Goal: Answer question/provide support

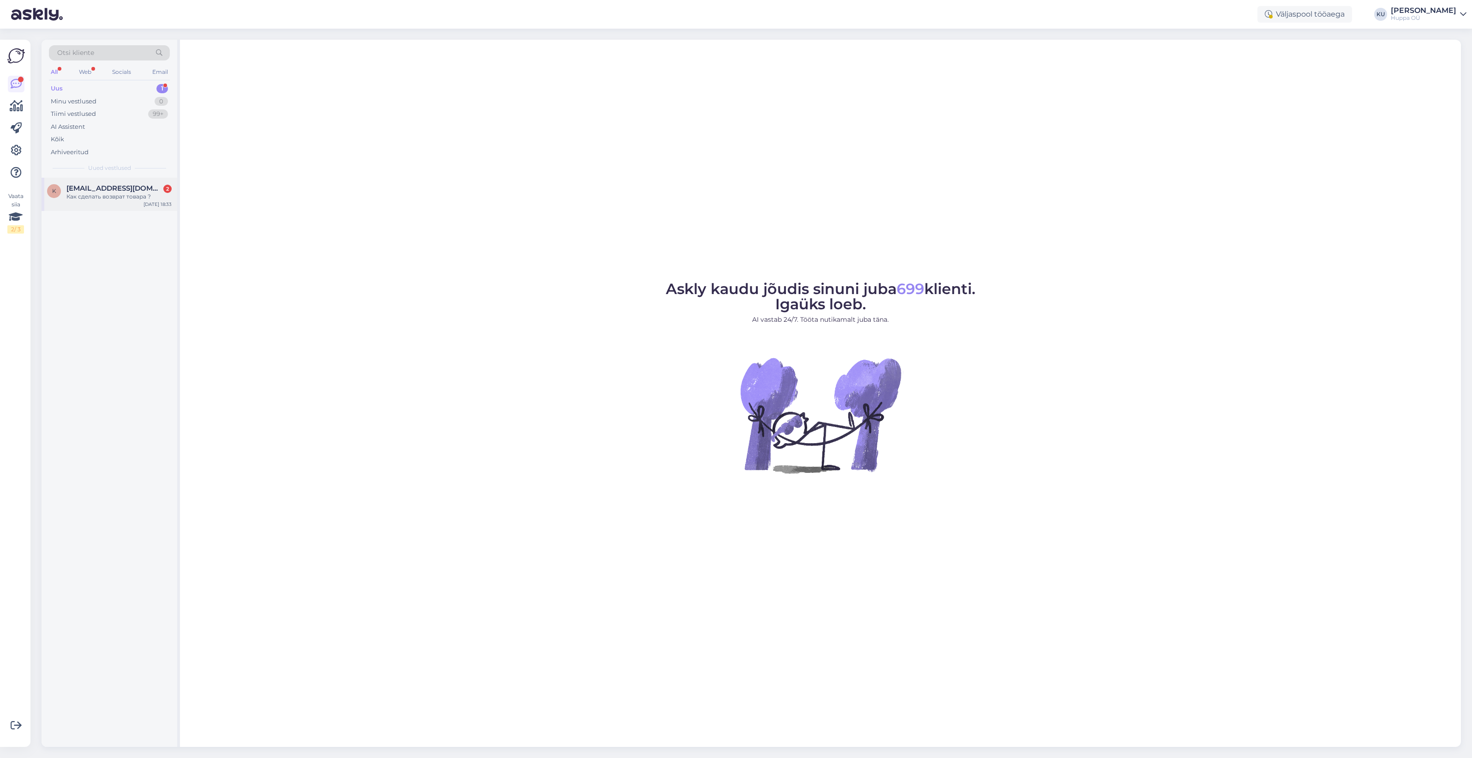
click at [112, 196] on div "Как сделать возврат товара ?" at bounding box center [118, 196] width 105 height 8
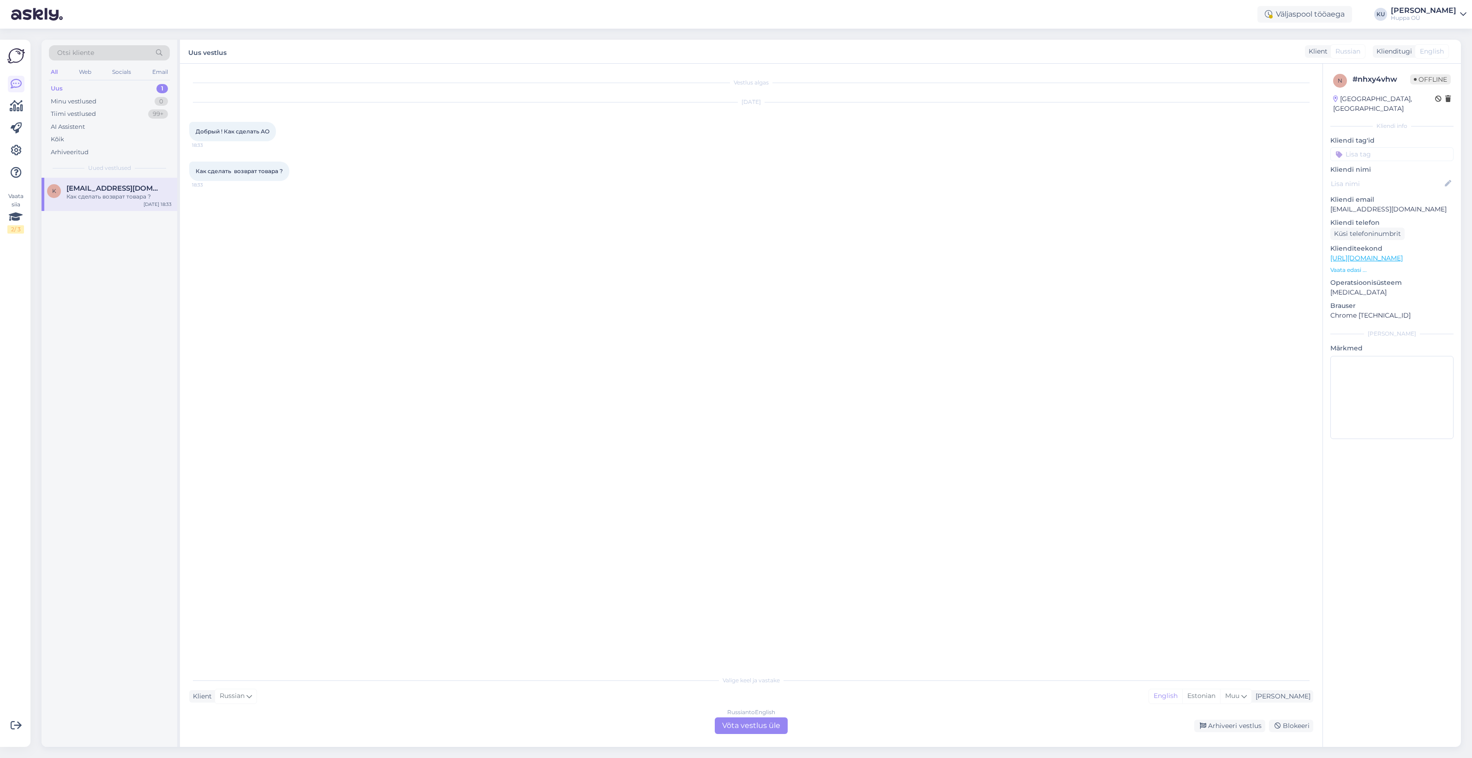
click at [739, 722] on div "Russian to English Võta vestlus üle" at bounding box center [751, 725] width 73 height 17
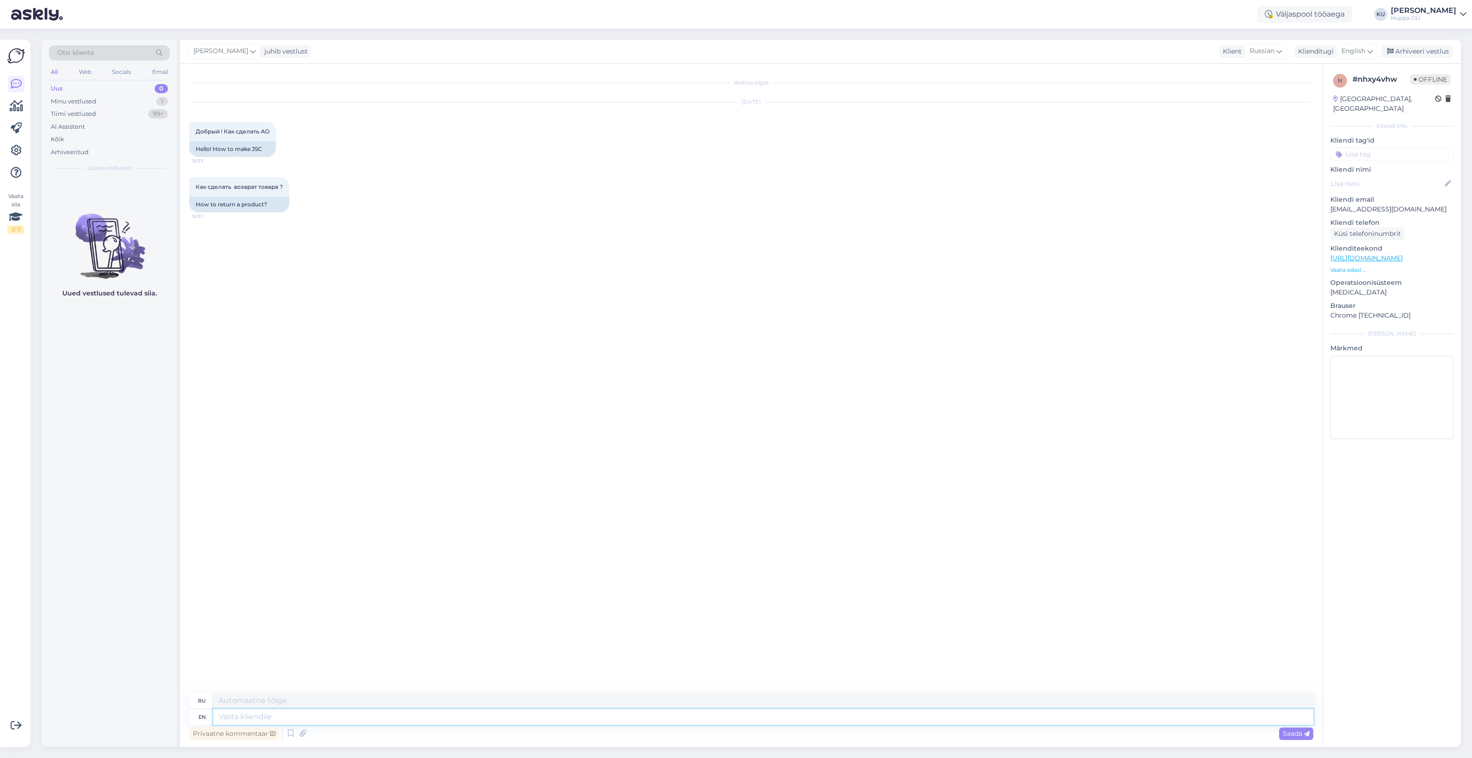
click at [469, 716] on textarea at bounding box center [763, 717] width 1100 height 16
type textarea "Hello"
type textarea "Привет"
type textarea "Hello!"
type textarea "Привет!"
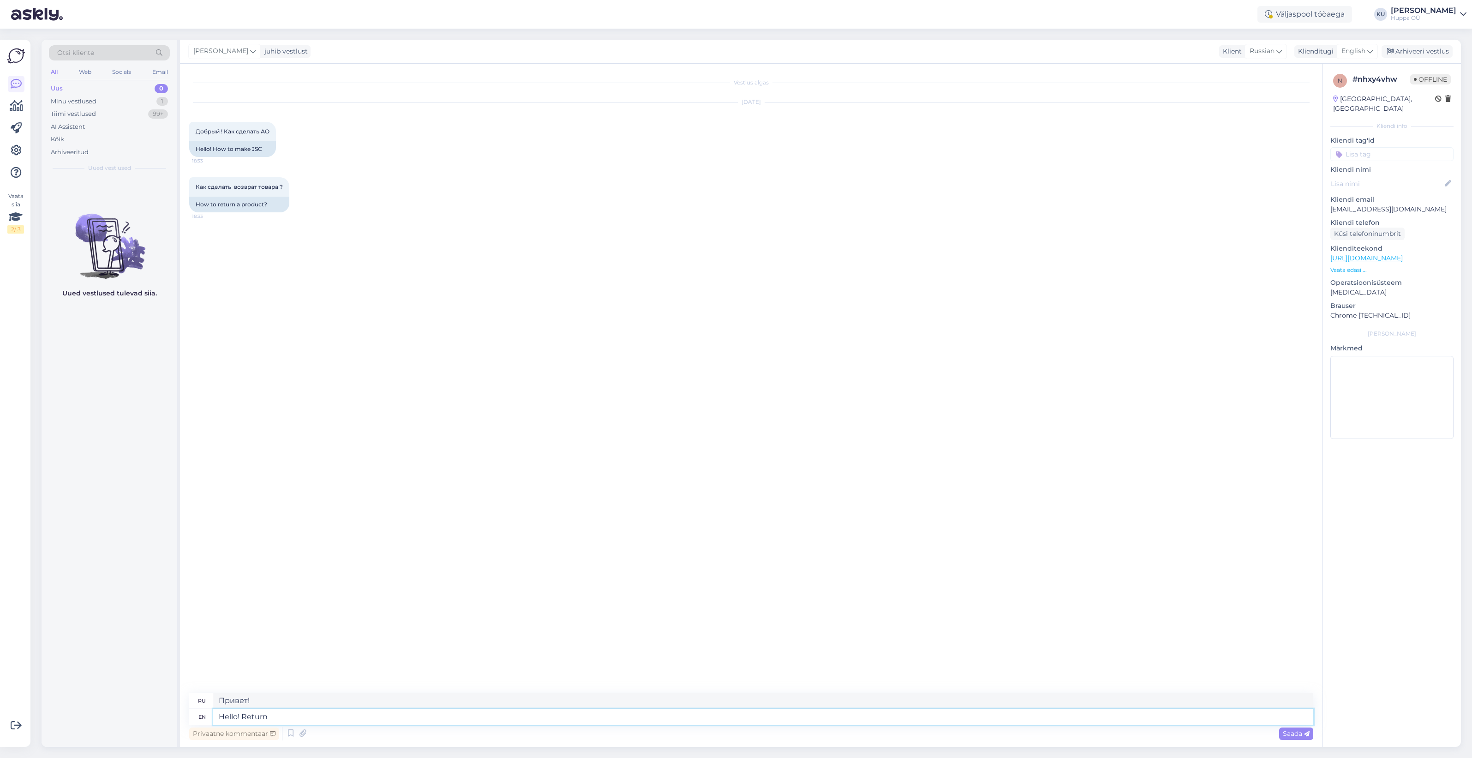
type textarea "Hello! Return i"
type textarea "Привет! Возвращайтесь!"
type textarea "Hello! Return informatiio"
type textarea "Здравствуйте! Информация о возврате"
type textarea "Hello! Return information is here:"
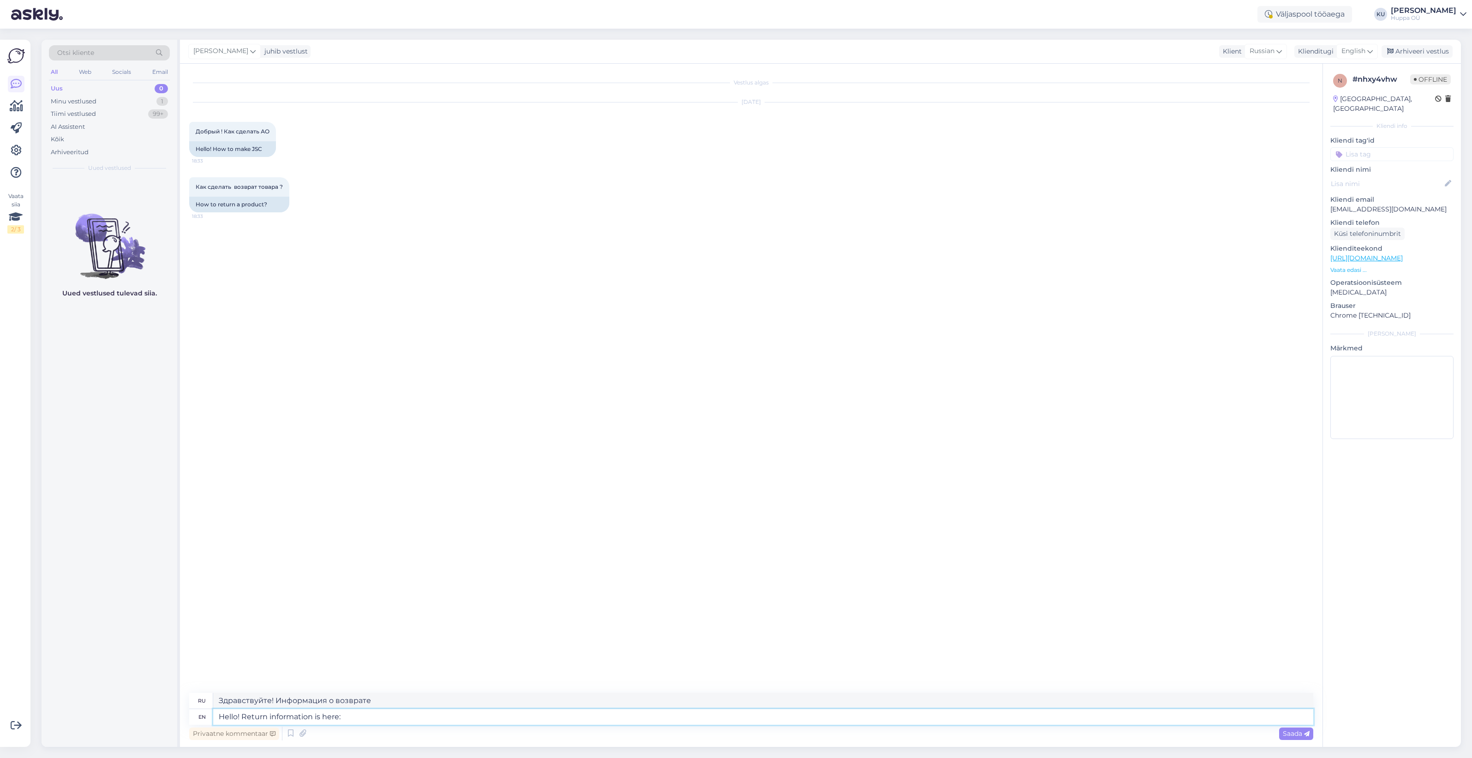
type textarea "Здравствуйте! Информация о возврате здесь:"
paste textarea "[URL][DOMAIN_NAME]"
type textarea "Hello! Return information is here: [URL][DOMAIN_NAME]"
type textarea "Здравствуйте! Информация о возврате здесь: [URL][DOMAIN_NAME]"
type textarea "Hello! Return information is here: [URL][DOMAIN_NAME]"
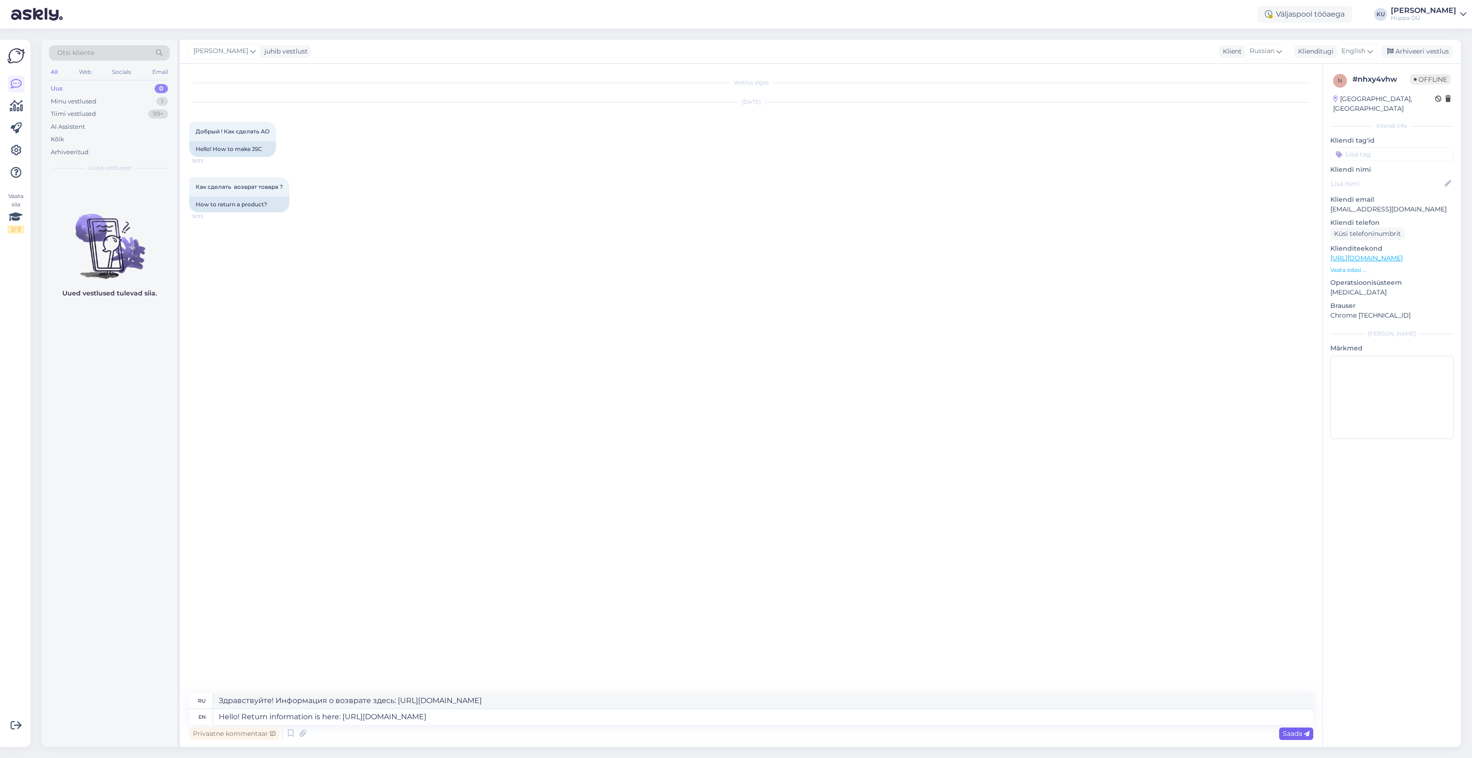
click at [1297, 732] on span "Saada" at bounding box center [1296, 733] width 27 height 8
